Goal: Transaction & Acquisition: Purchase product/service

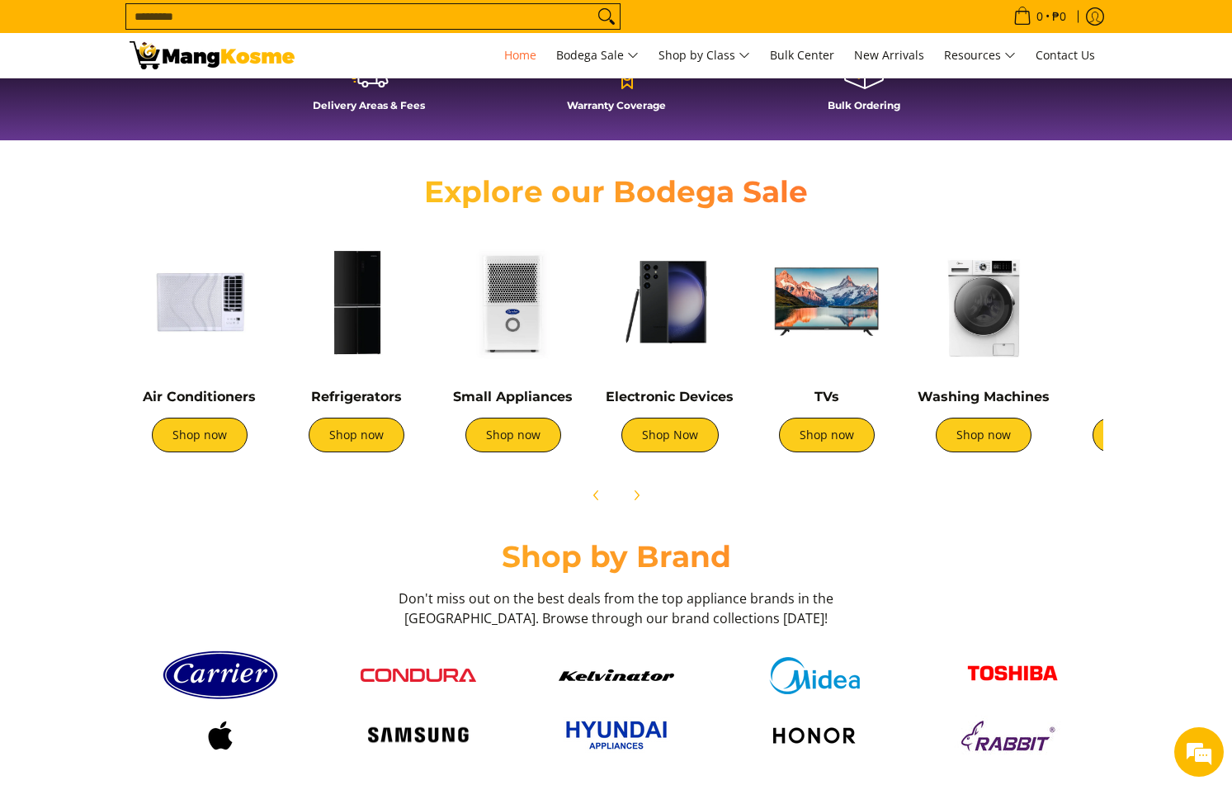
scroll to position [0, 2623]
click at [234, 437] on link "Shop now" at bounding box center [200, 434] width 96 height 35
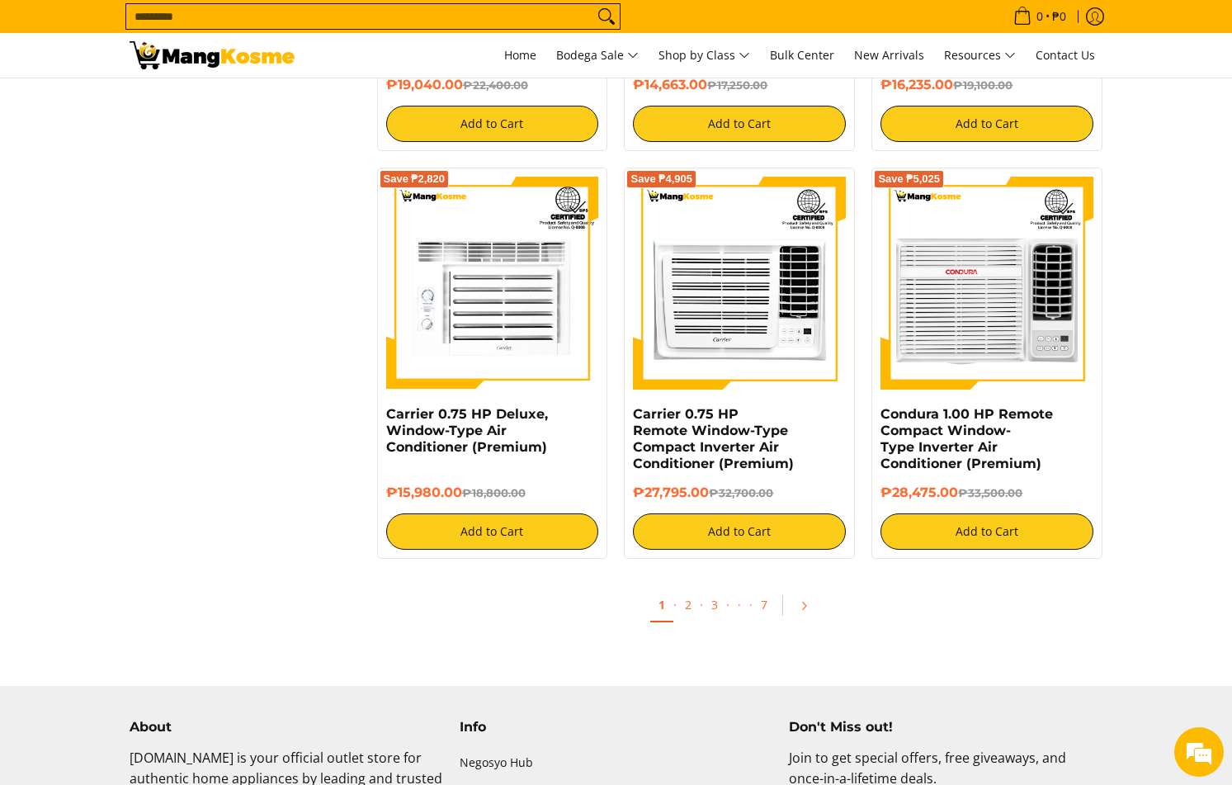
scroll to position [3382, 0]
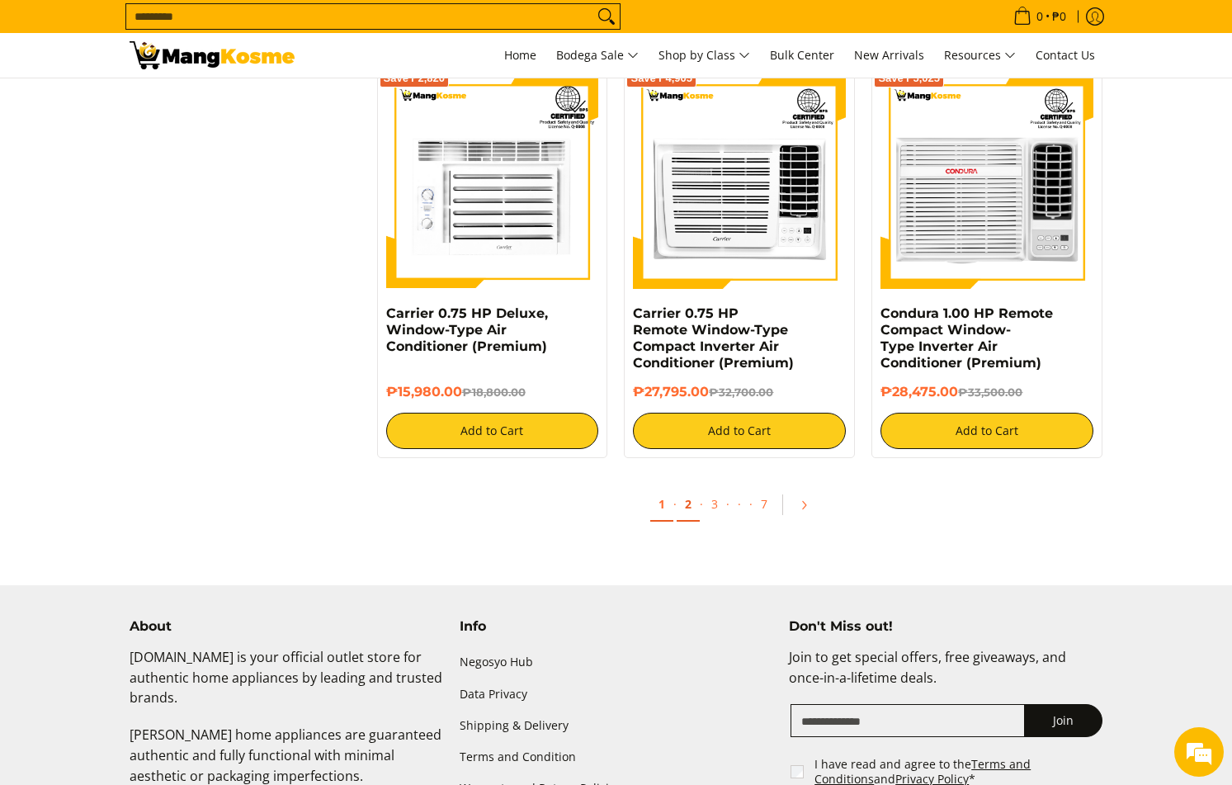
click at [686, 507] on link "2" at bounding box center [687, 505] width 23 height 34
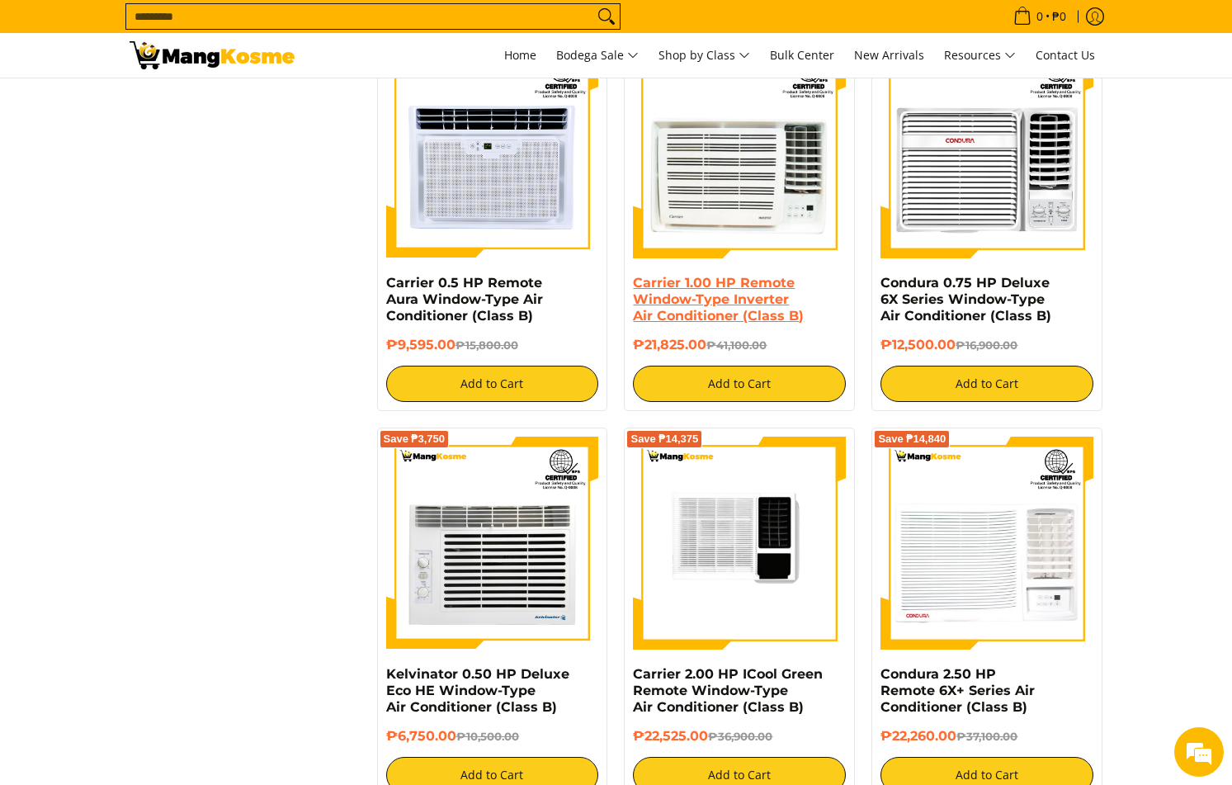
scroll to position [2970, 0]
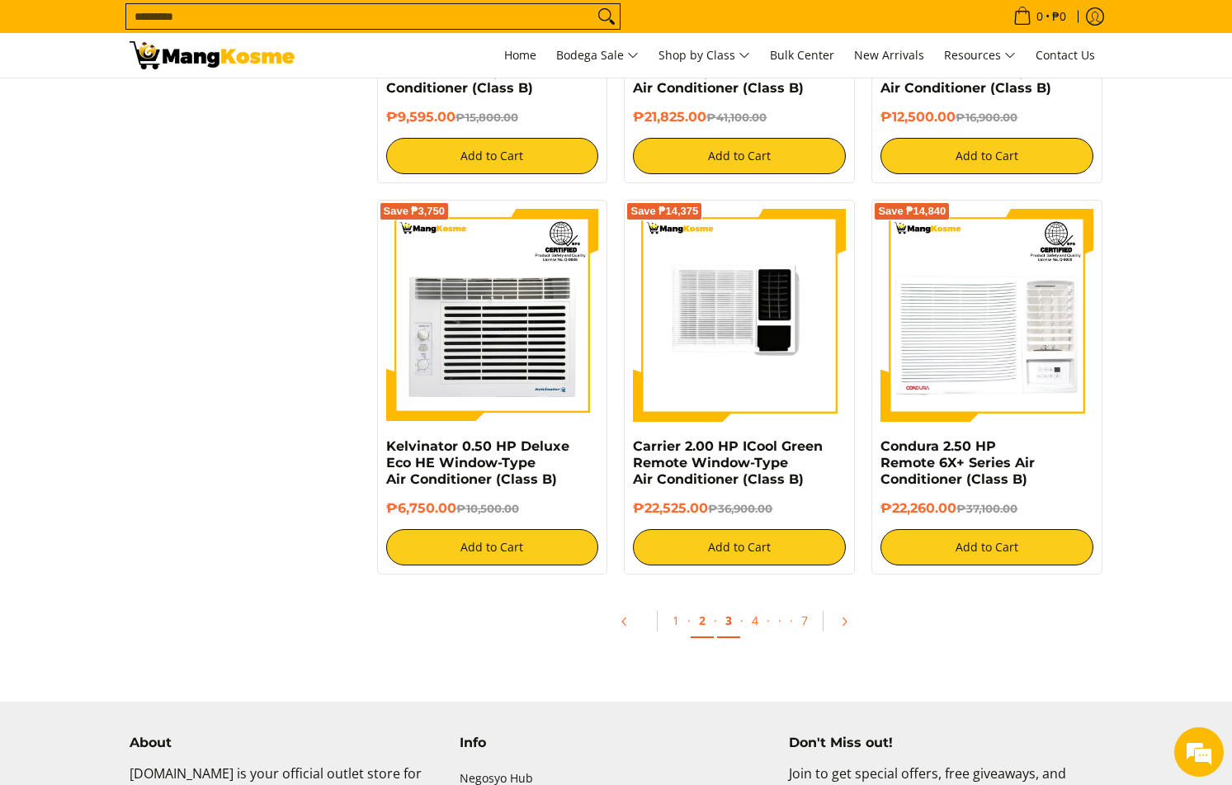
click at [719, 616] on link "3" at bounding box center [728, 621] width 23 height 34
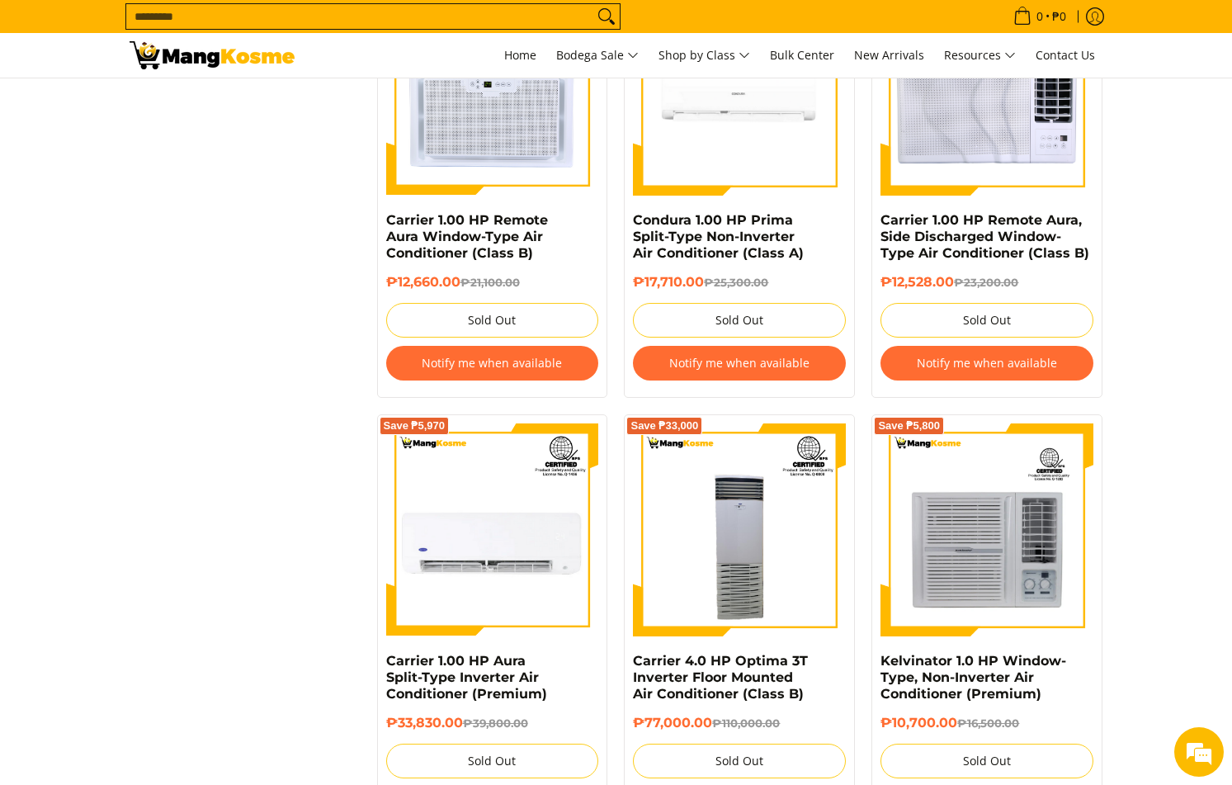
scroll to position [2062, 0]
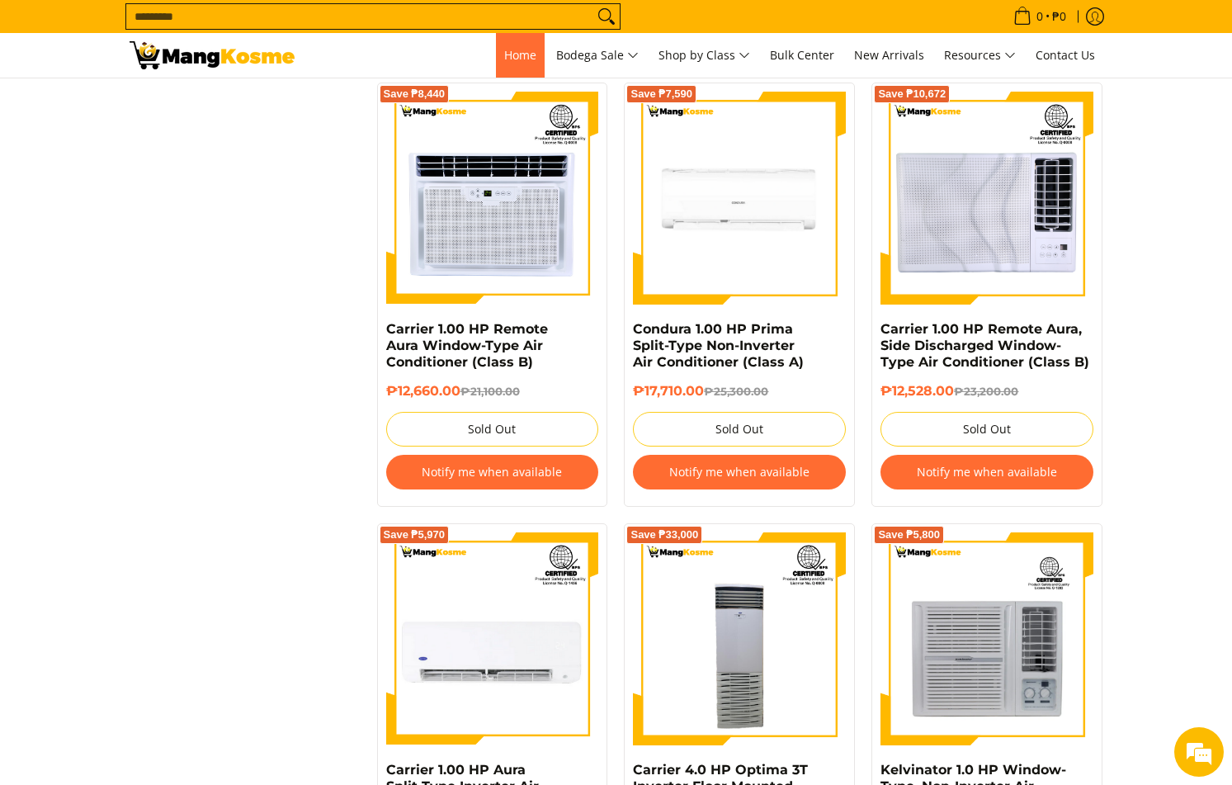
click at [510, 66] on link "Home" at bounding box center [520, 55] width 49 height 45
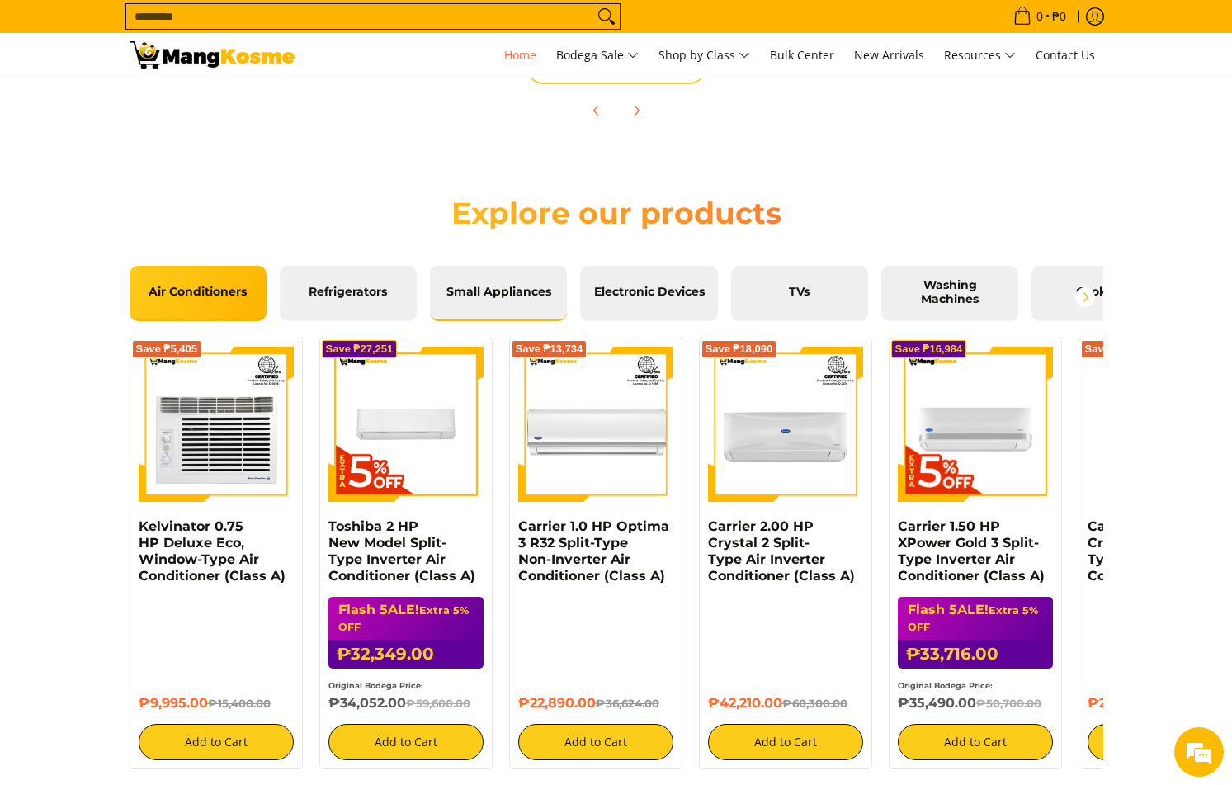
scroll to position [1650, 0]
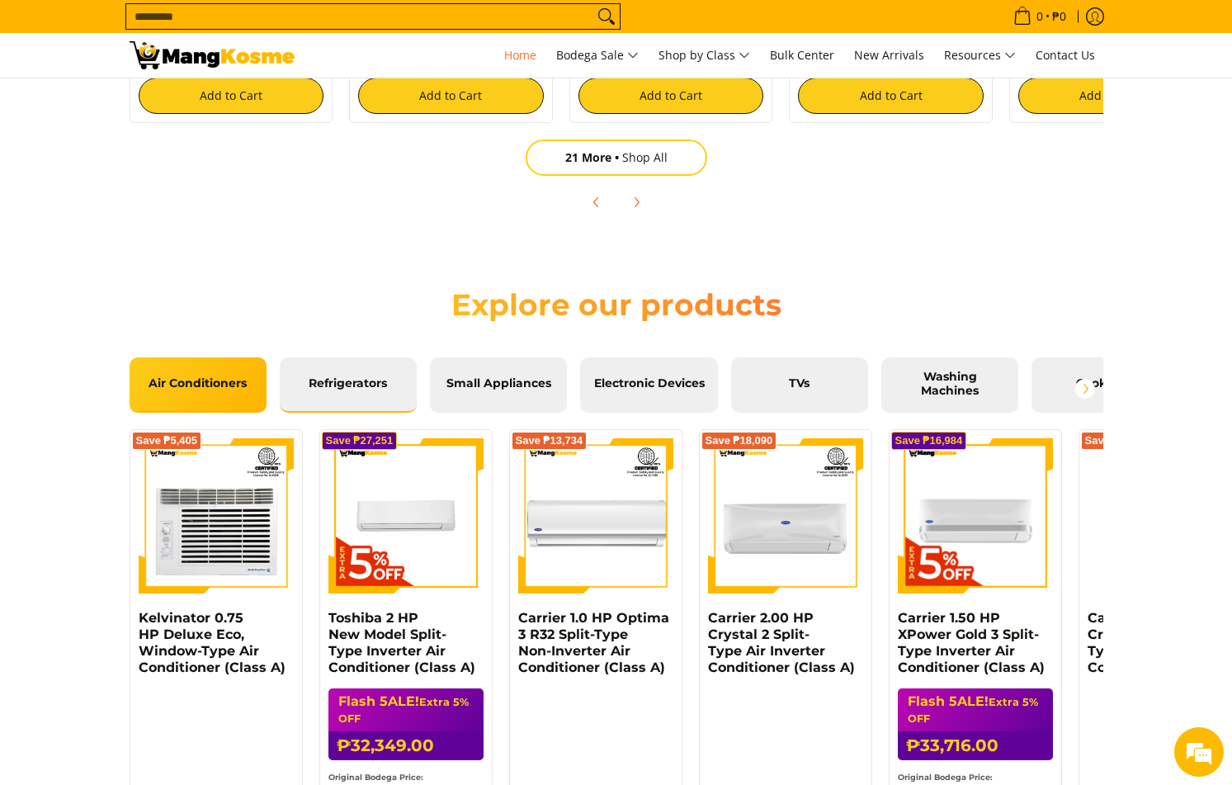
click at [377, 387] on span "Refrigerators" at bounding box center [348, 383] width 112 height 15
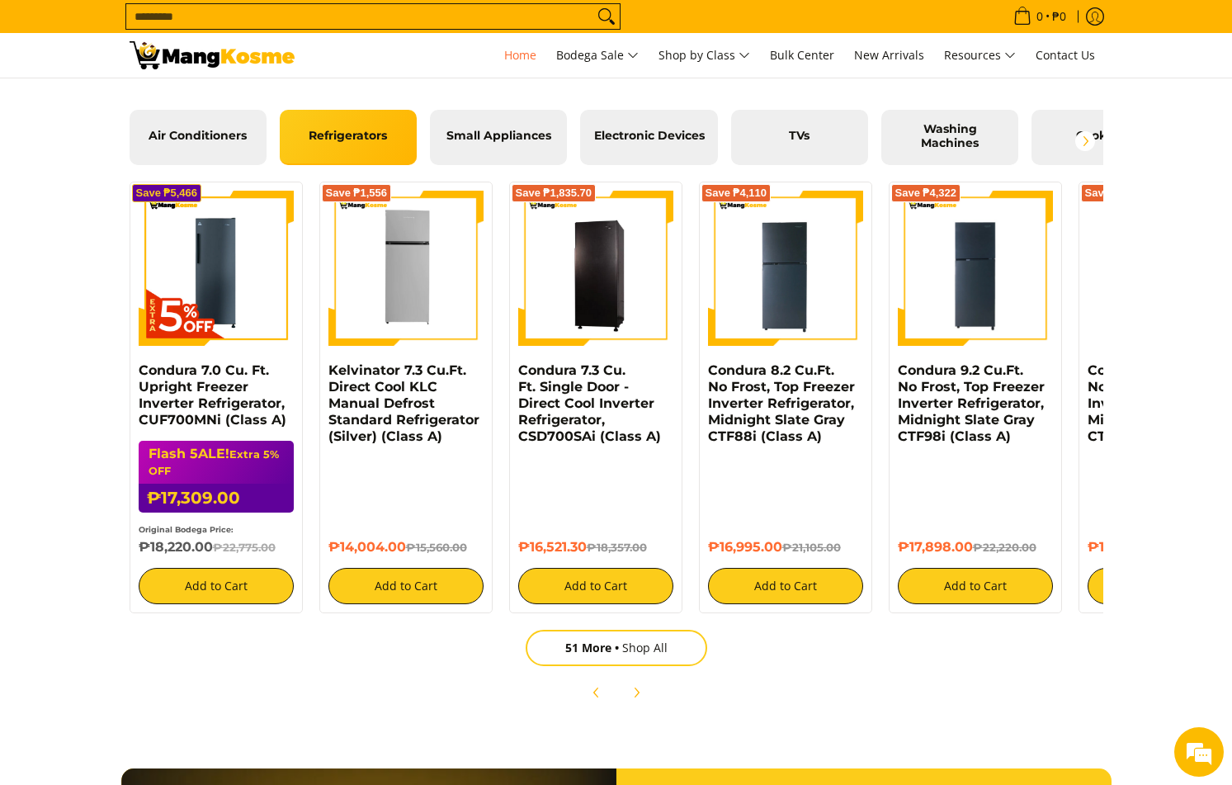
scroll to position [0, 1312]
click at [642, 693] on icon "Next" at bounding box center [635, 692] width 13 height 13
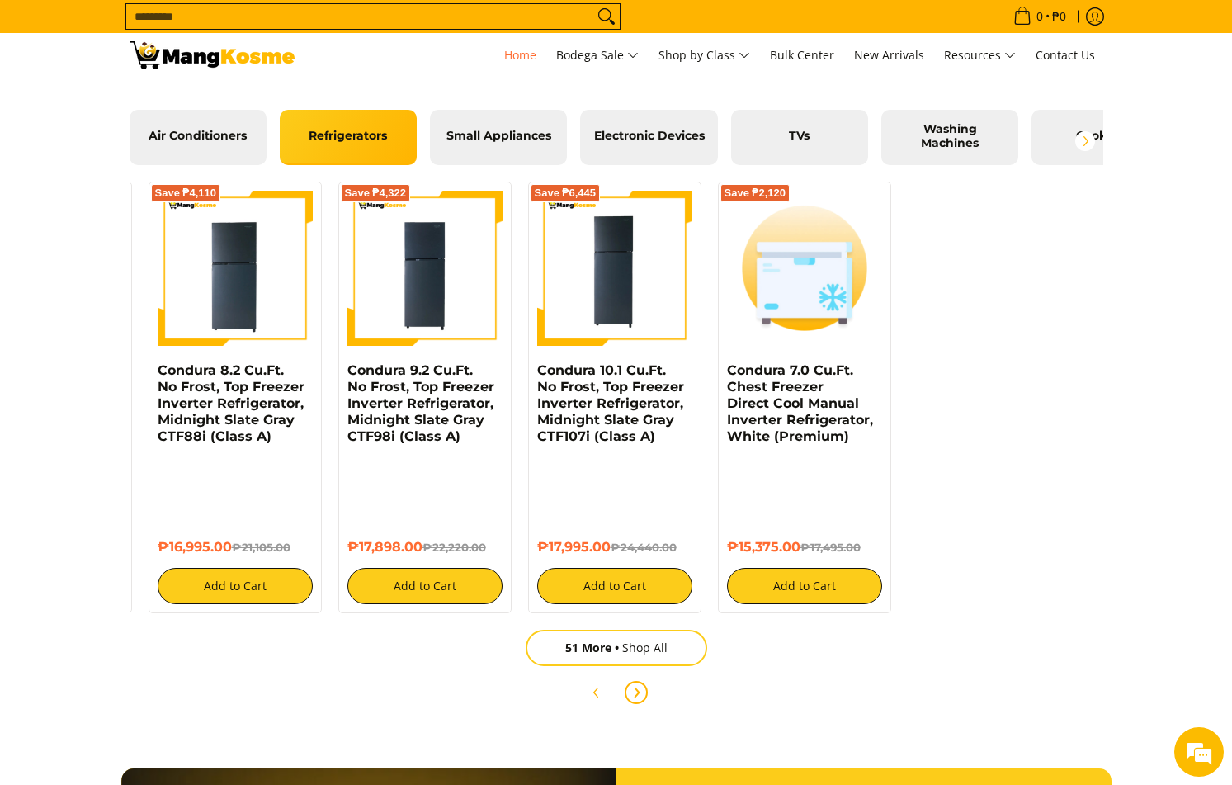
scroll to position [0, 1967]
click at [642, 693] on icon "Next" at bounding box center [635, 692] width 13 height 13
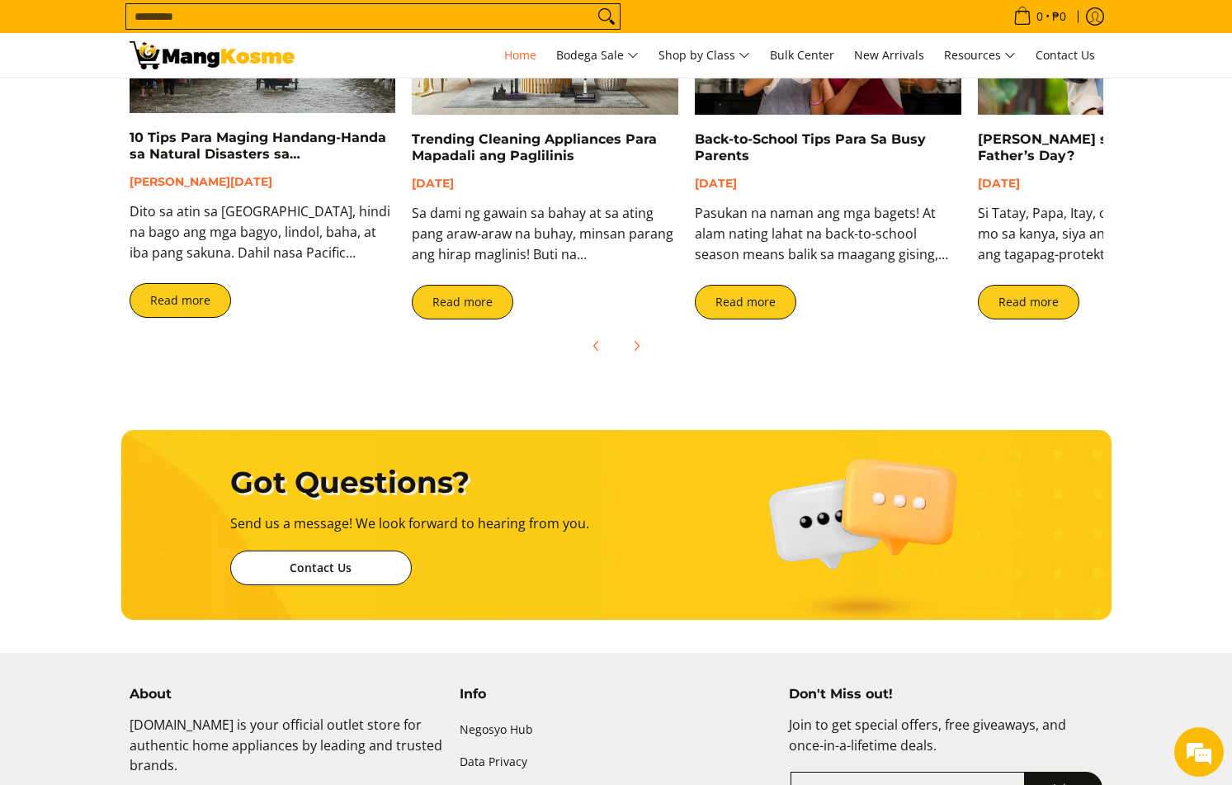
scroll to position [3882, 0]
